Goal: Task Accomplishment & Management: Complete application form

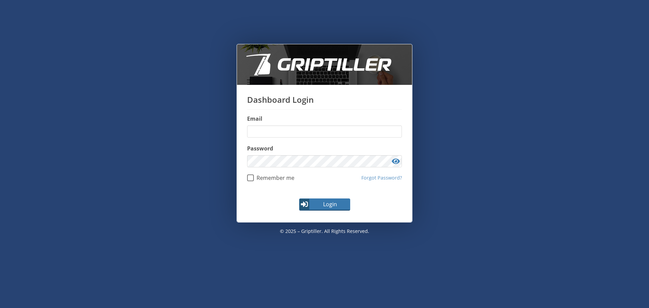
type input "**********"
click at [327, 209] on div "Login" at bounding box center [324, 207] width 175 height 30
click at [328, 205] on span "Login" at bounding box center [329, 204] width 39 height 8
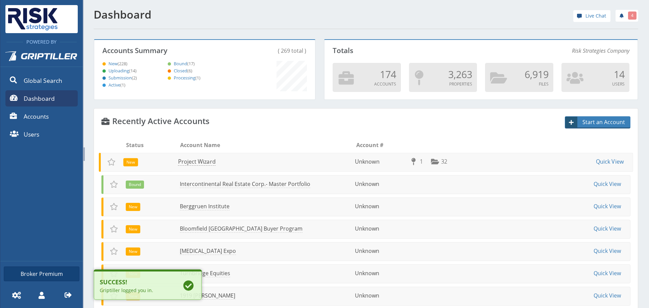
scroll to position [59, 219]
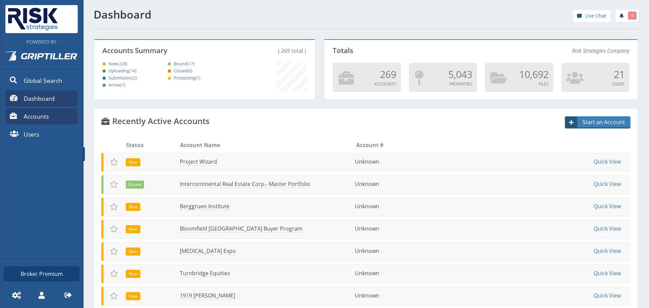
click at [55, 121] on link "Accounts" at bounding box center [41, 116] width 72 height 16
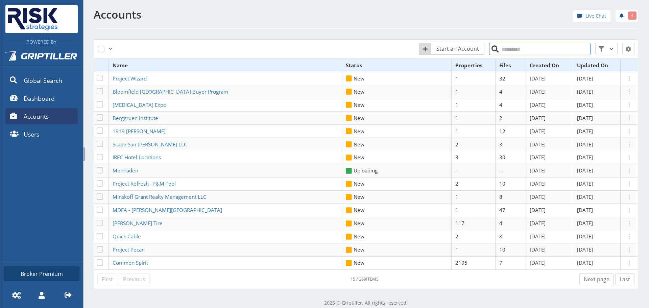
click at [495, 51] on input "search" at bounding box center [539, 49] width 101 height 12
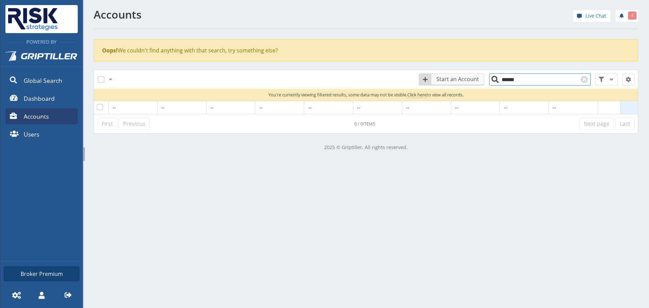
type input "******"
click at [438, 81] on span "Start an Account" at bounding box center [458, 79] width 52 height 8
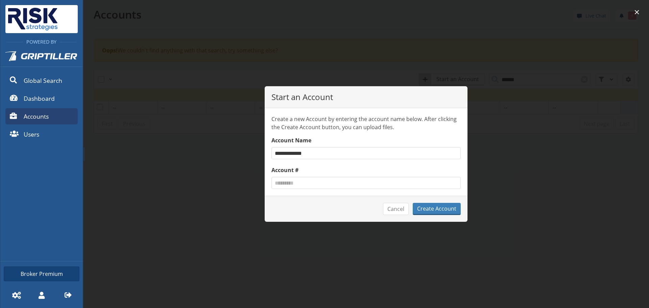
type input "**********"
click at [413, 203] on button "Create Account" at bounding box center [437, 209] width 48 height 12
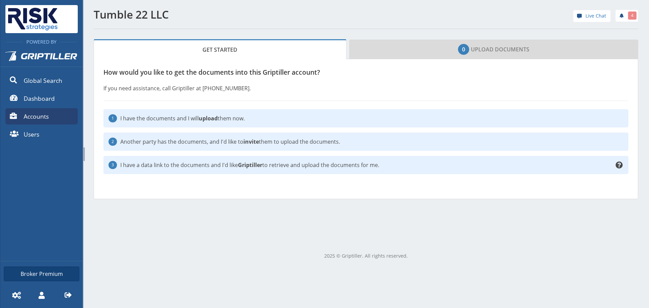
click at [250, 123] on div "1 I have the documents and I will upload them now." at bounding box center [365, 118] width 525 height 18
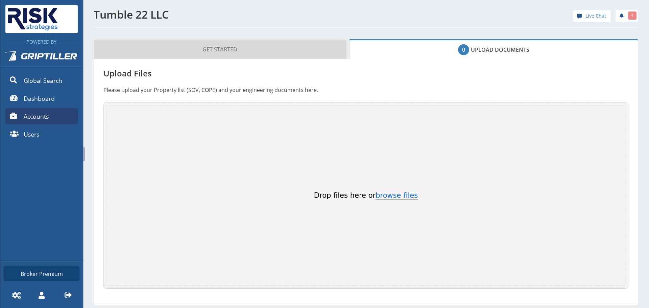
click at [390, 197] on button "browse files" at bounding box center [396, 195] width 42 height 7
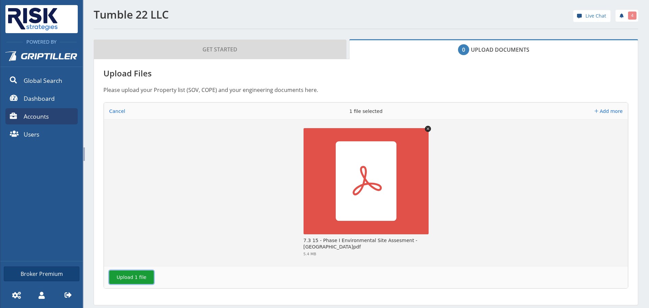
click at [128, 283] on button "Upload 1 file" at bounding box center [131, 277] width 45 height 14
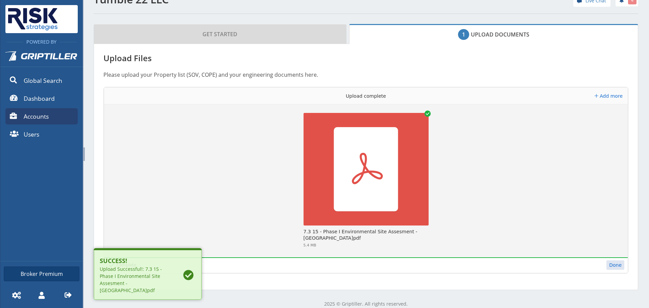
scroll to position [23, 0]
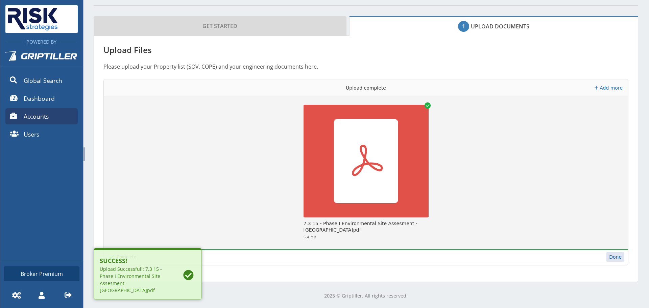
click at [615, 256] on button "Done" at bounding box center [615, 256] width 18 height 9
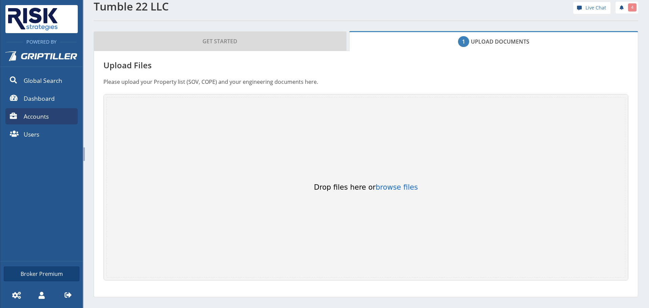
scroll to position [0, 0]
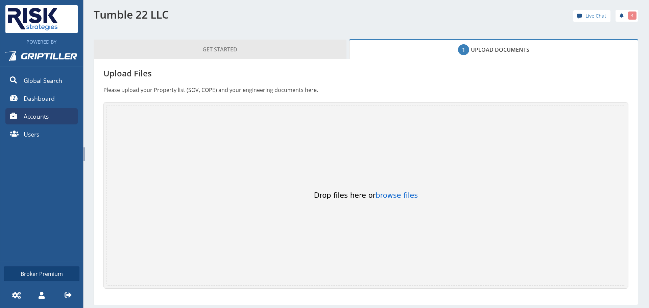
click at [230, 52] on span "Get Started" at bounding box center [219, 50] width 35 height 14
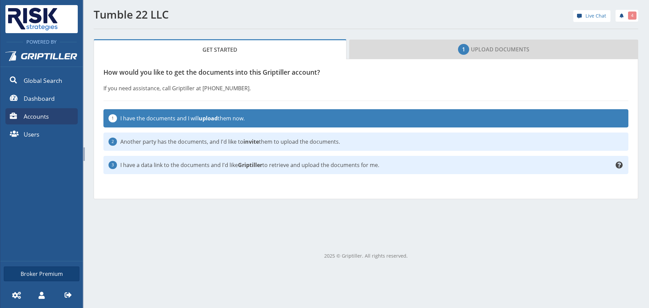
click at [225, 118] on p "I have the documents and I will upload them now." at bounding box center [371, 118] width 503 height 8
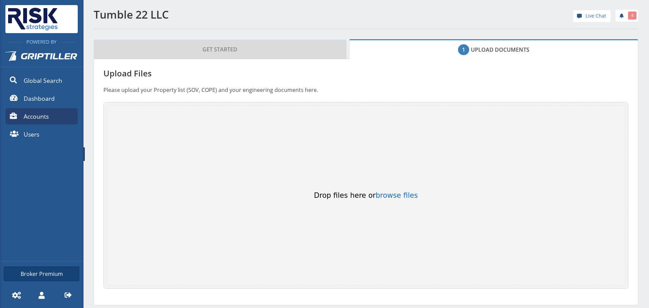
click at [32, 118] on span "Accounts" at bounding box center [36, 116] width 25 height 9
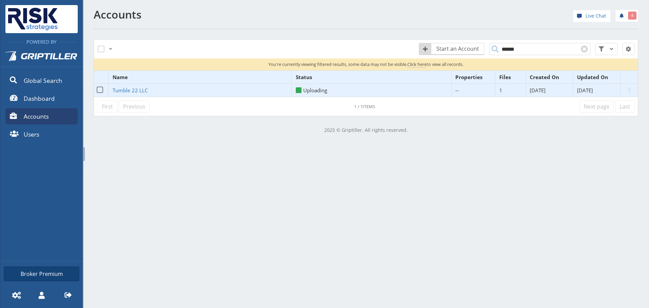
click at [124, 86] on td "Tumble 22 LLC" at bounding box center [199, 90] width 183 height 13
click at [124, 91] on span "Tumble 22 LLC" at bounding box center [130, 90] width 35 height 7
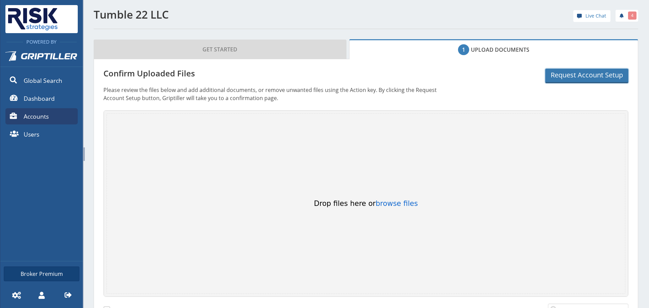
click at [569, 76] on button "Request Account Setup" at bounding box center [586, 76] width 83 height 15
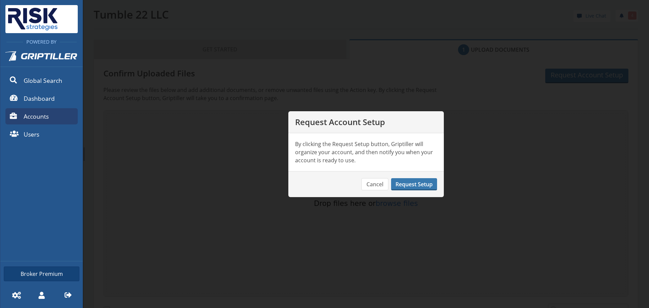
click at [408, 183] on button "Request Setup" at bounding box center [414, 184] width 46 height 12
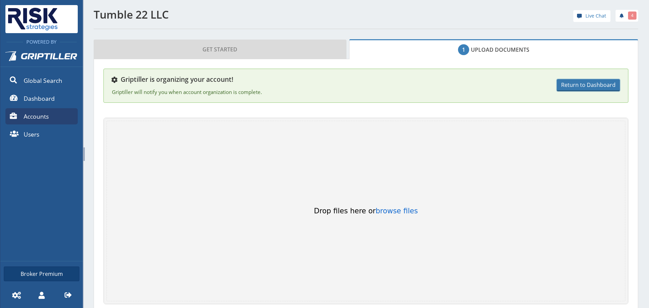
click at [597, 91] on link "Return to Dashboard" at bounding box center [587, 85] width 63 height 12
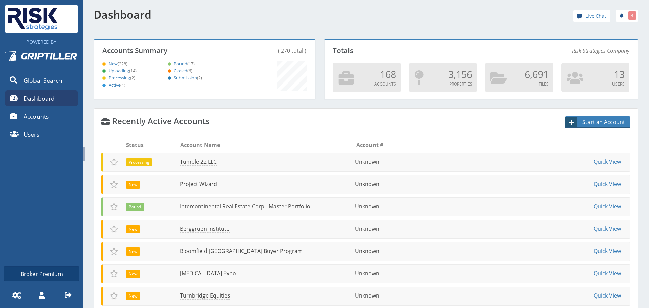
scroll to position [59, 219]
